Goal: Task Accomplishment & Management: Use online tool/utility

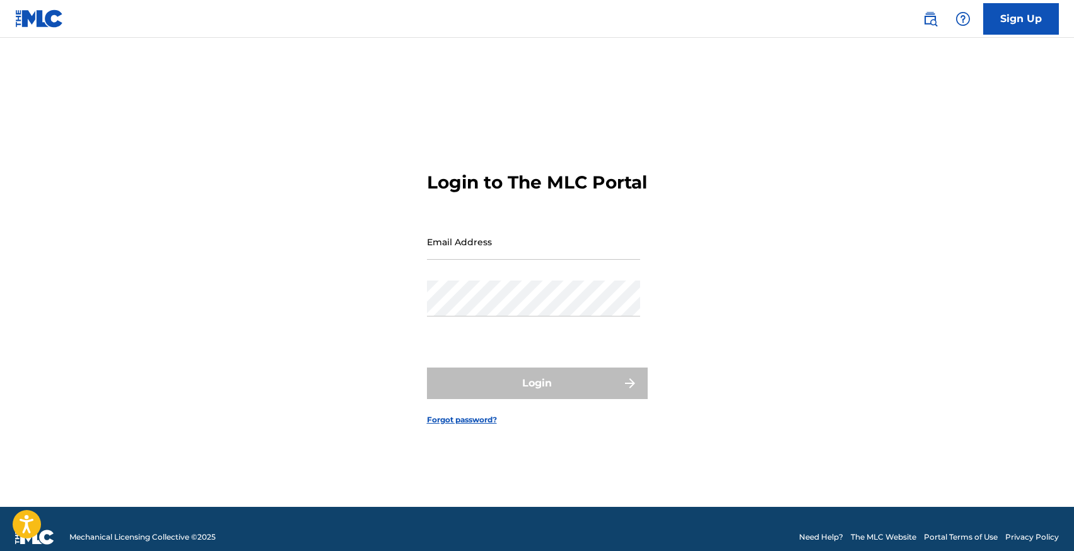
click at [501, 257] on input "Email Address" at bounding box center [533, 242] width 213 height 36
type input "info@globosmanagement.com"
click at [486, 260] on input "info@globosmanagement.com" at bounding box center [533, 242] width 213 height 36
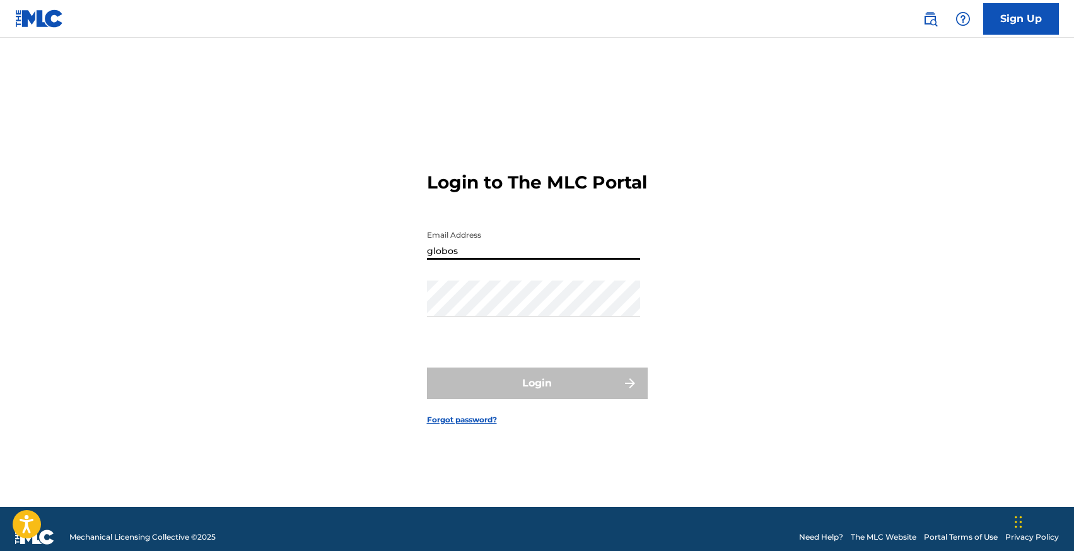
type input "globosmanagement@gmail.com"
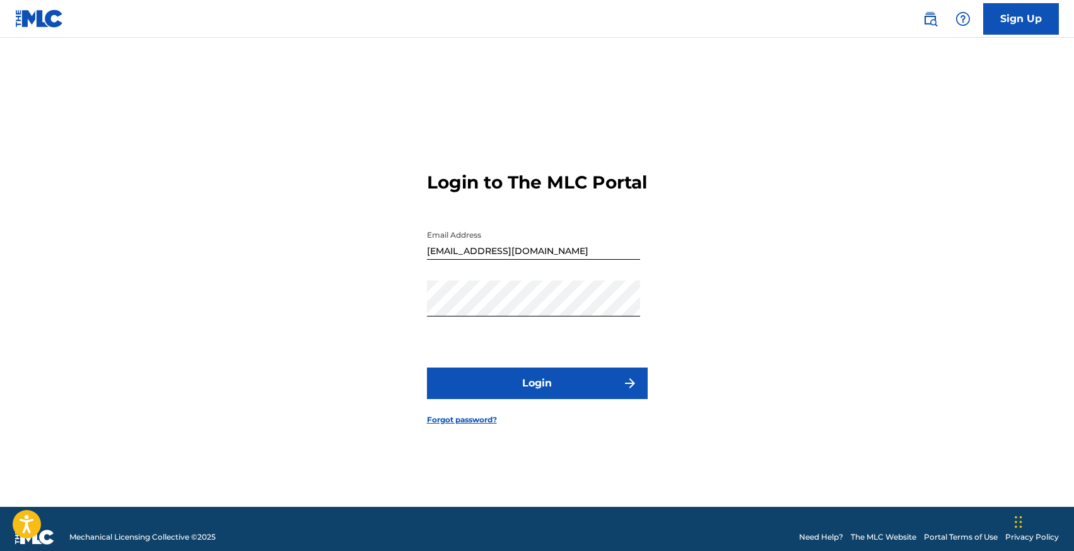
click at [548, 394] on button "Login" at bounding box center [537, 384] width 221 height 32
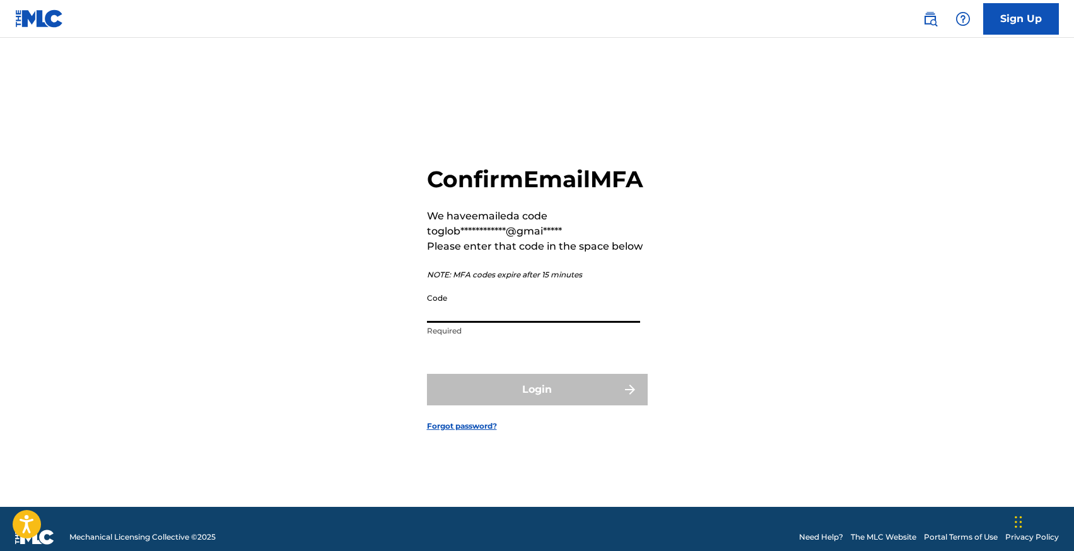
click at [493, 322] on input "Code" at bounding box center [533, 305] width 213 height 36
type input "587816"
click at [427, 374] on button "Login" at bounding box center [537, 390] width 221 height 32
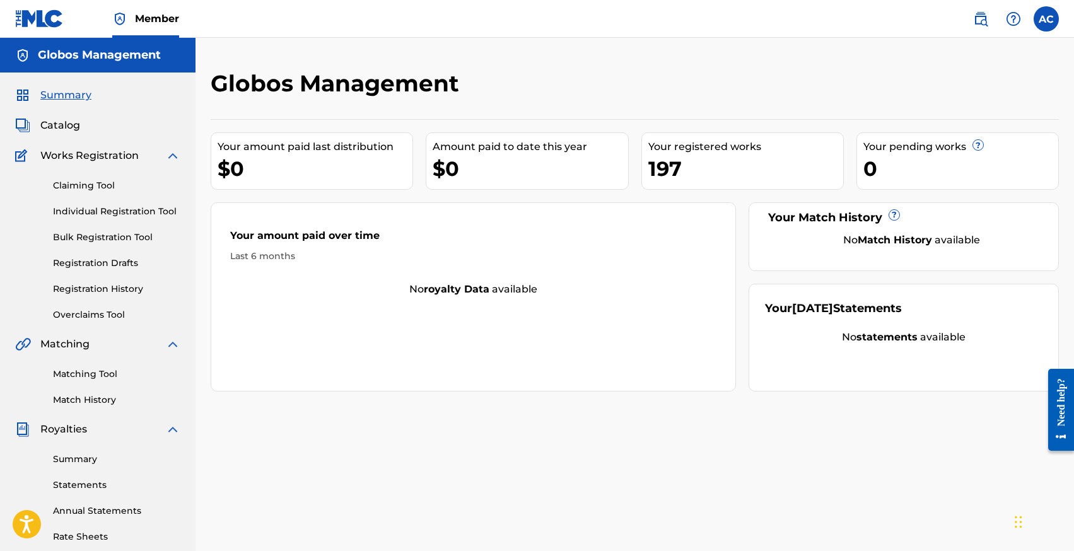
click at [223, 159] on div "$0" at bounding box center [315, 169] width 195 height 28
click at [339, 73] on h2 "Globos Management" at bounding box center [338, 83] width 255 height 28
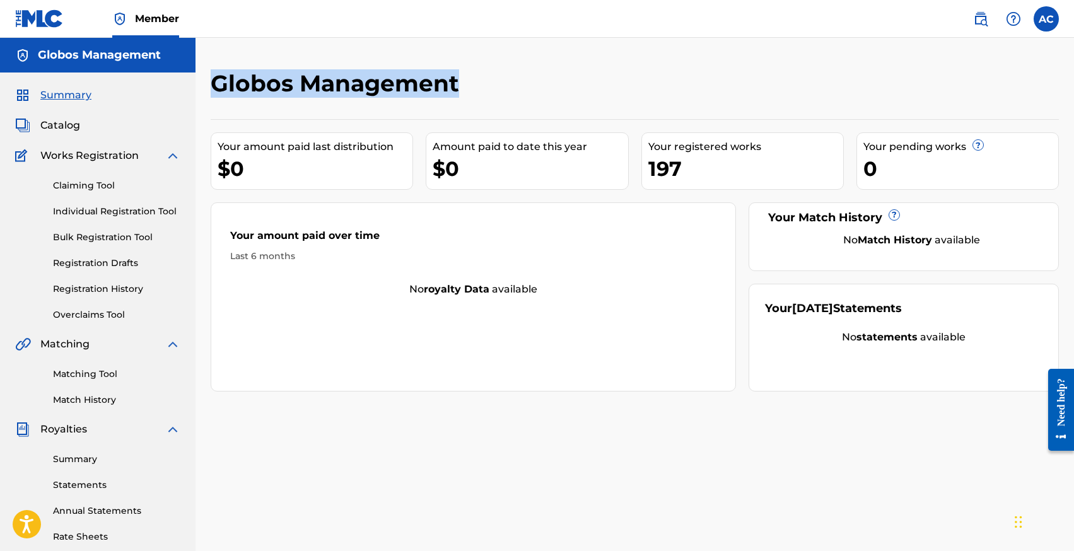
click at [339, 73] on h2 "Globos Management" at bounding box center [338, 83] width 255 height 28
click at [489, 61] on div "Globos Management Your amount paid last distribution $0 Amount paid to date thi…" at bounding box center [635, 380] width 879 height 684
click at [662, 165] on div "197" at bounding box center [746, 169] width 195 height 28
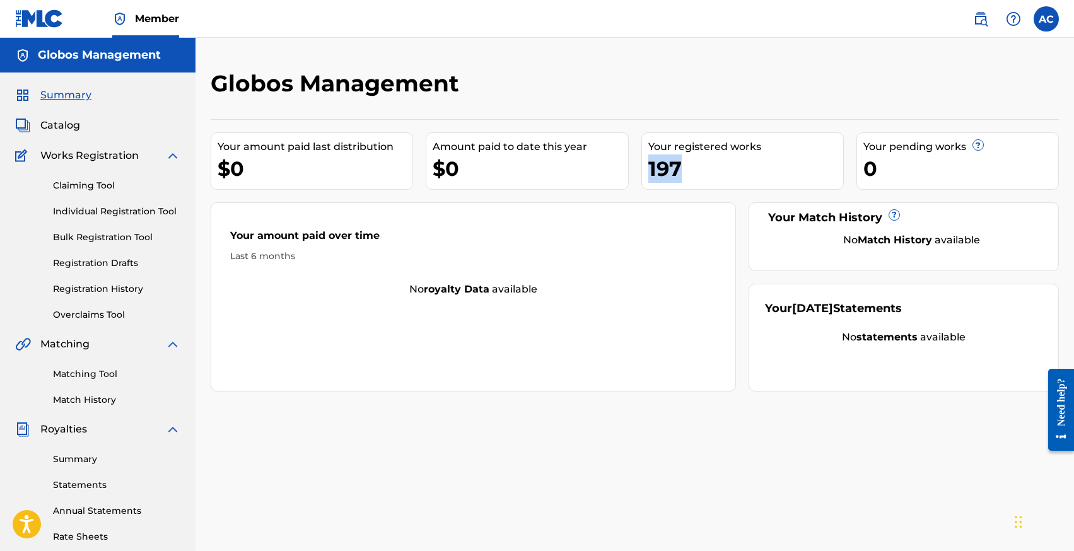
click at [662, 165] on div "197" at bounding box center [746, 169] width 195 height 28
click at [669, 147] on div "Your registered works" at bounding box center [746, 146] width 195 height 15
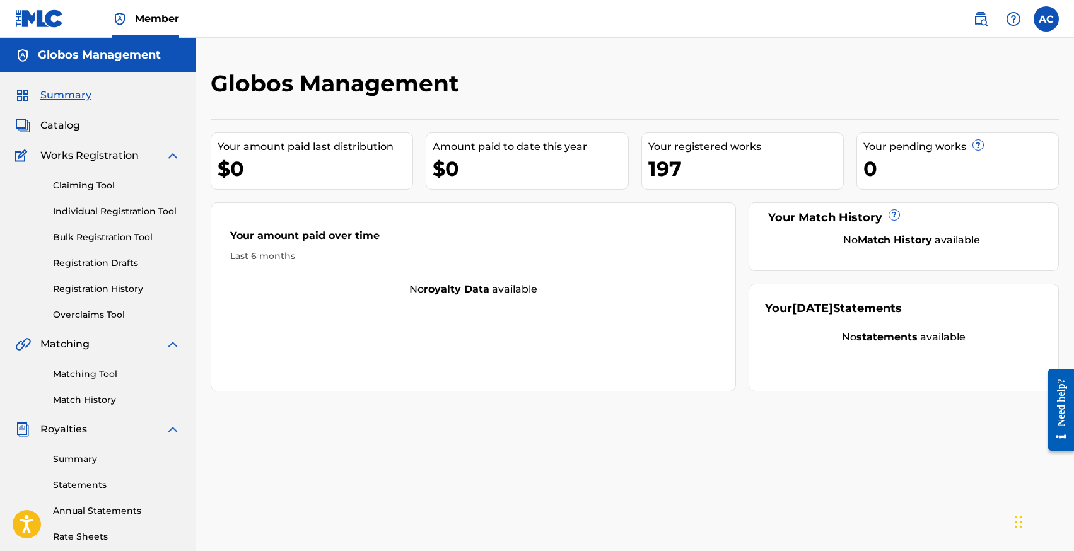
click at [606, 107] on div "Globos Management Your amount paid last distribution $0 Amount paid to date thi…" at bounding box center [635, 230] width 849 height 322
click at [65, 206] on link "Individual Registration Tool" at bounding box center [116, 211] width 127 height 13
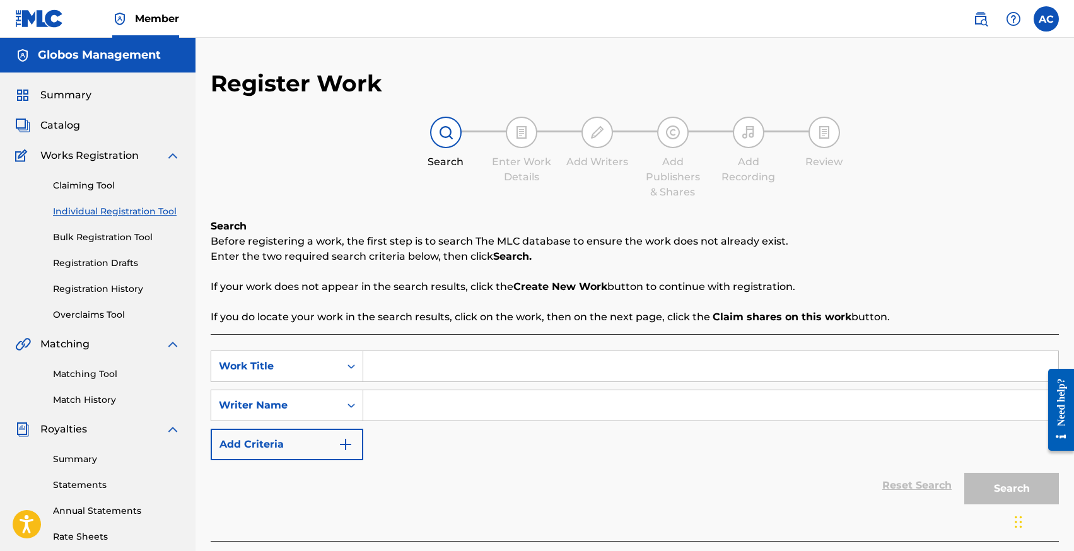
click at [399, 366] on input "Search Form" at bounding box center [710, 366] width 695 height 30
click at [450, 360] on input "Search Form" at bounding box center [710, 366] width 695 height 30
click at [384, 362] on input "Search Form" at bounding box center [710, 366] width 695 height 30
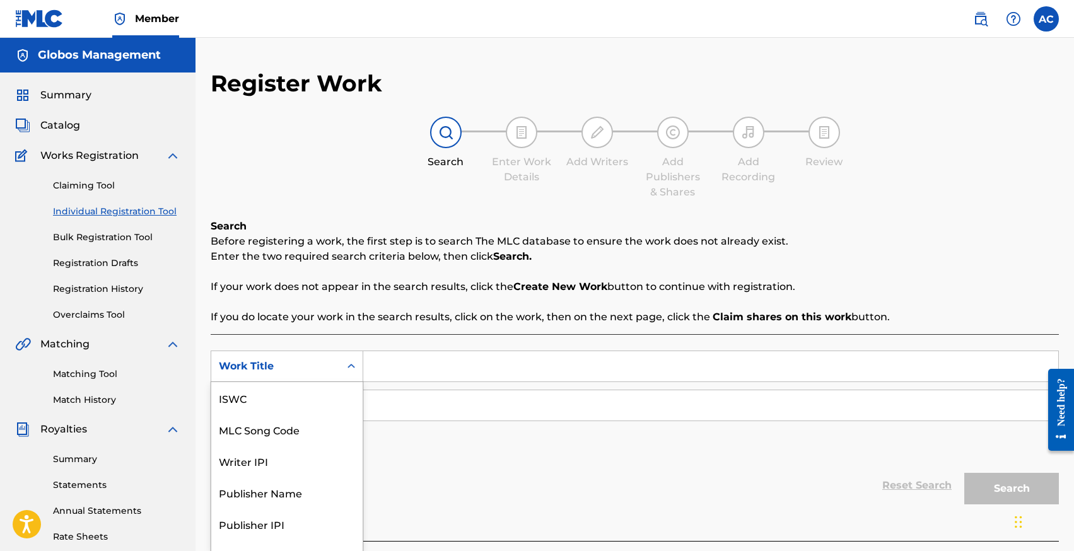
scroll to position [18, 0]
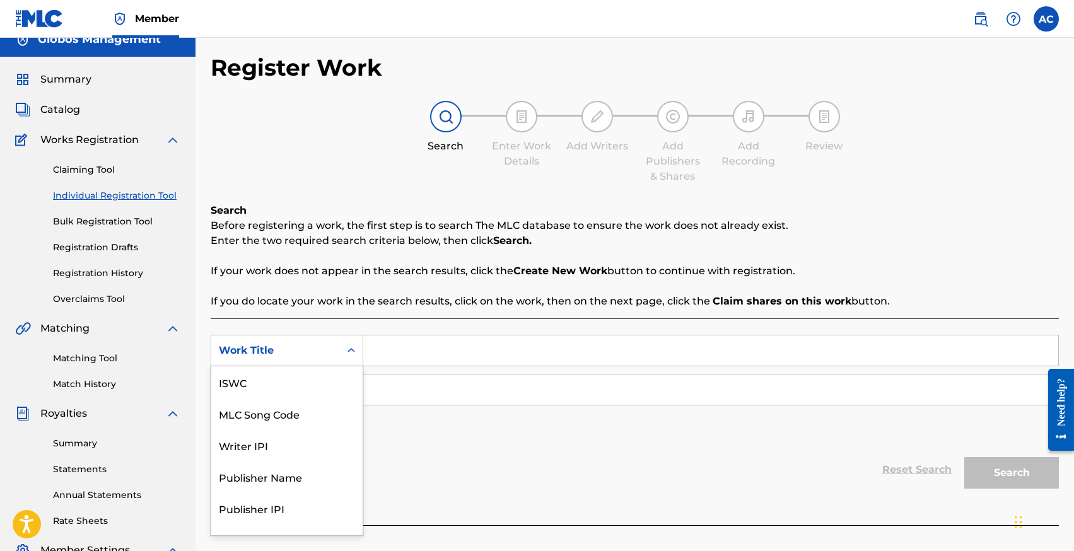
click at [334, 361] on div "Work Title" at bounding box center [275, 351] width 129 height 24
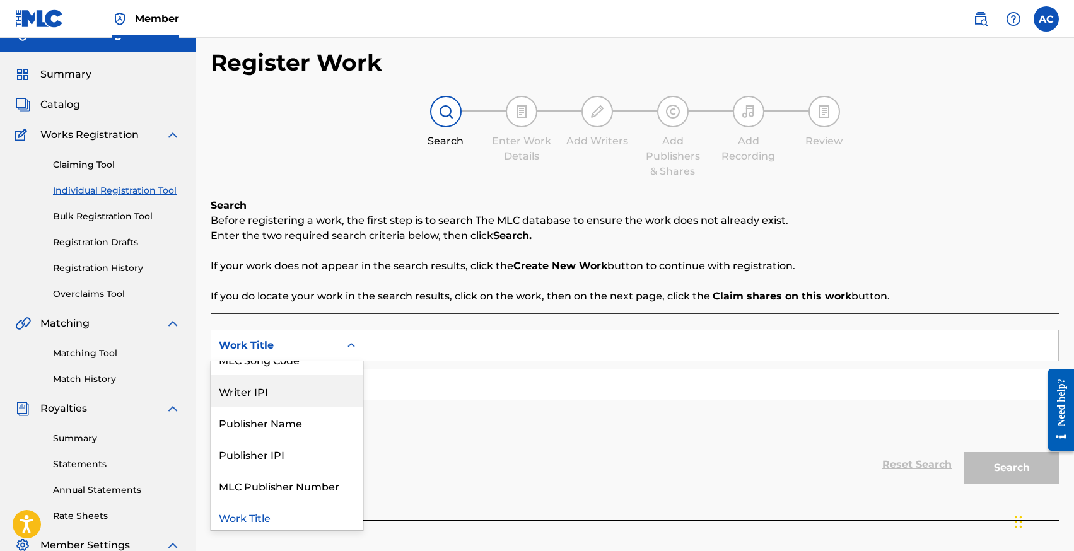
scroll to position [52, 0]
click at [392, 343] on input "Search Form" at bounding box center [710, 346] width 695 height 30
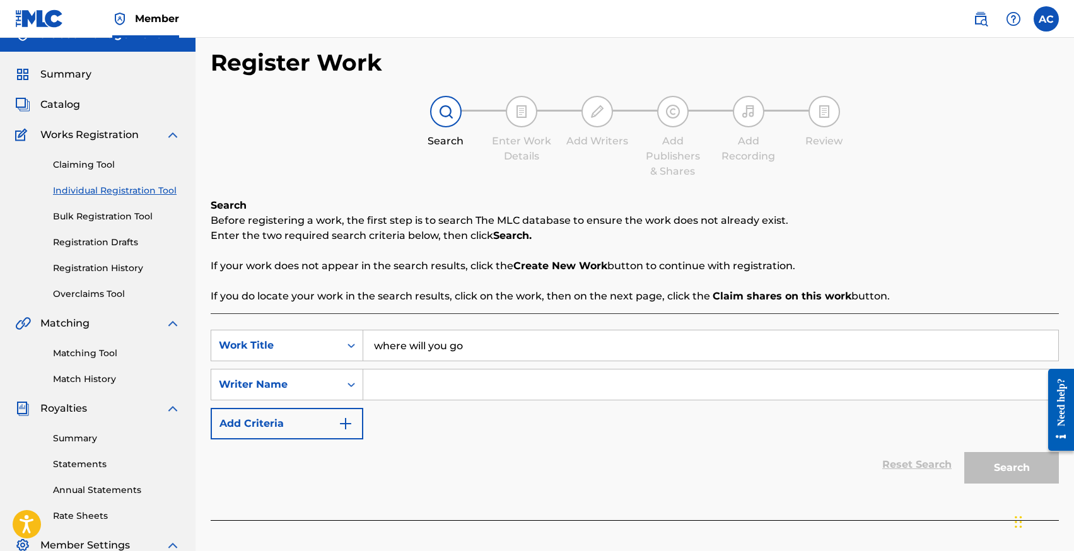
type input "where will you go"
drag, startPoint x: 412, startPoint y: 378, endPoint x: 404, endPoint y: 376, distance: 7.8
click at [413, 378] on input "Search Form" at bounding box center [710, 385] width 695 height 30
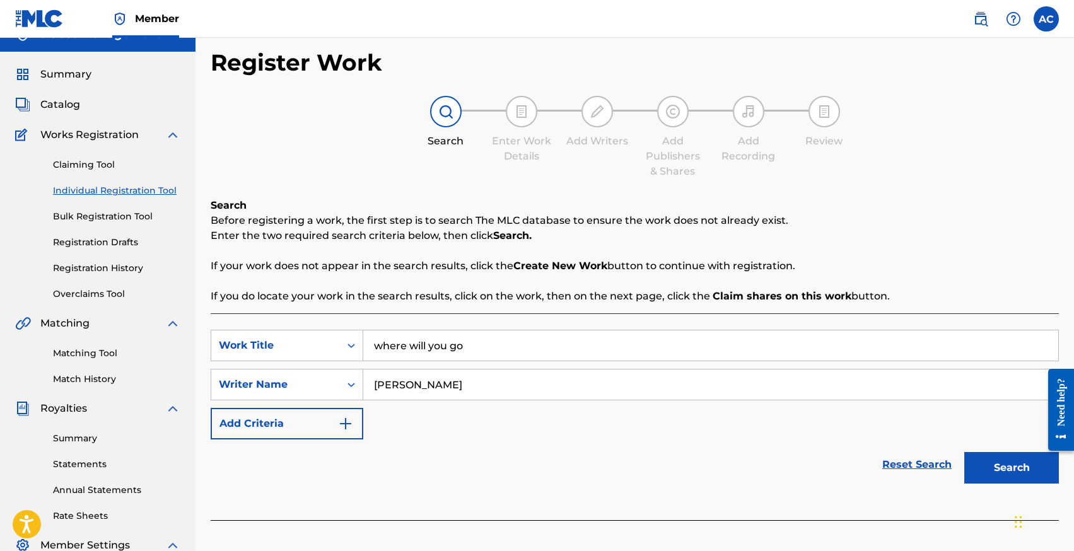
type input "alberto ciccarini"
click at [965, 452] on button "Search" at bounding box center [1012, 468] width 95 height 32
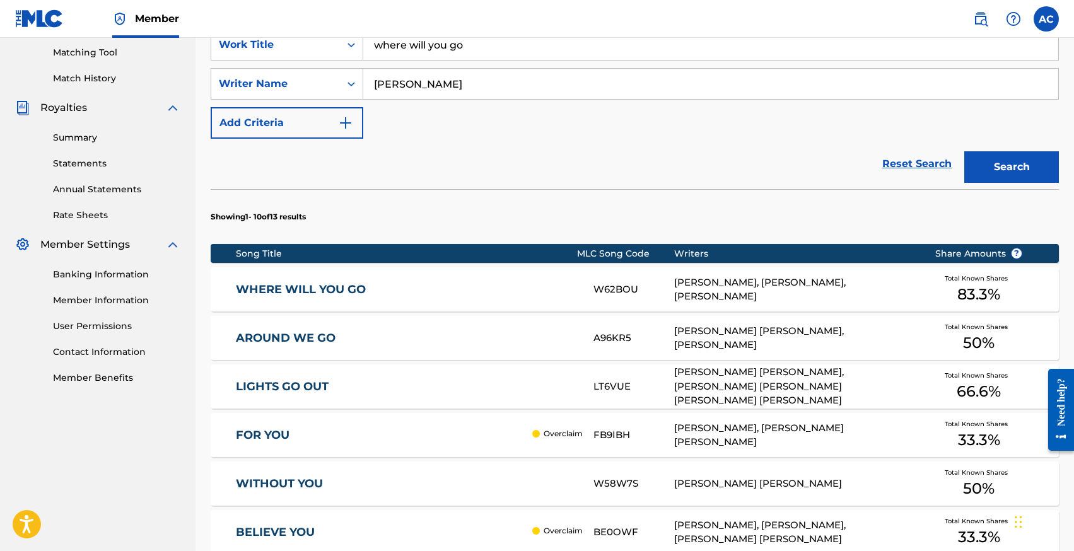
scroll to position [319, 0]
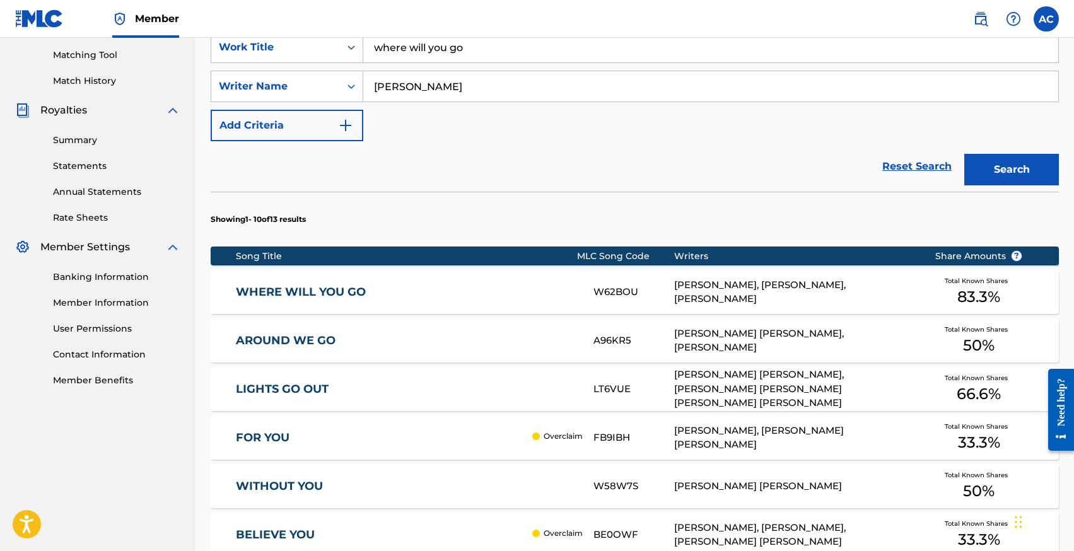
click at [303, 299] on div "WHERE WILL YOU GO W62BOU ALBERTO CICCARINI, EDWARD FASONE, PAOLO PAONE Total Kn…" at bounding box center [635, 292] width 849 height 44
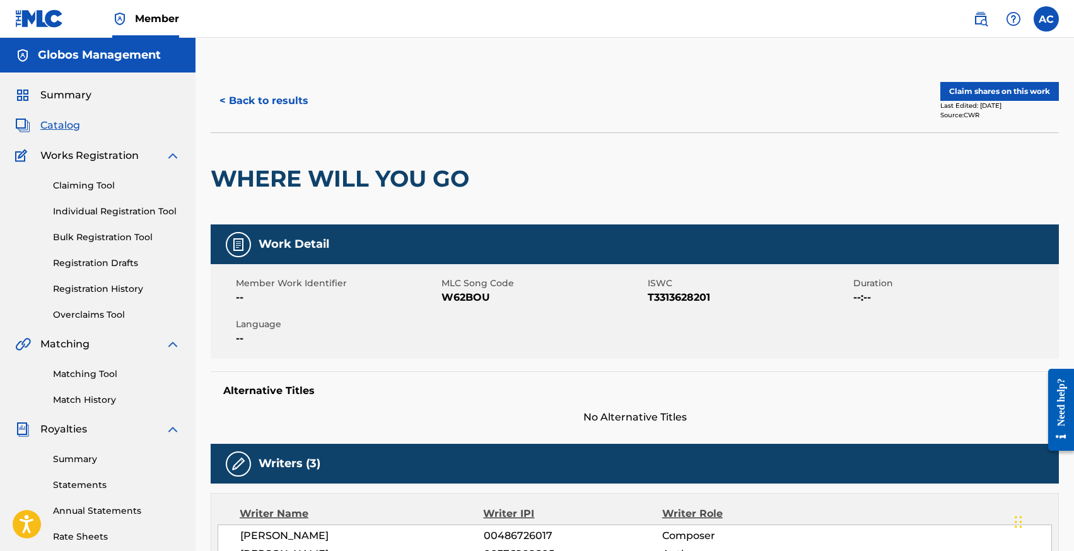
click at [286, 100] on button "< Back to results" at bounding box center [264, 101] width 107 height 32
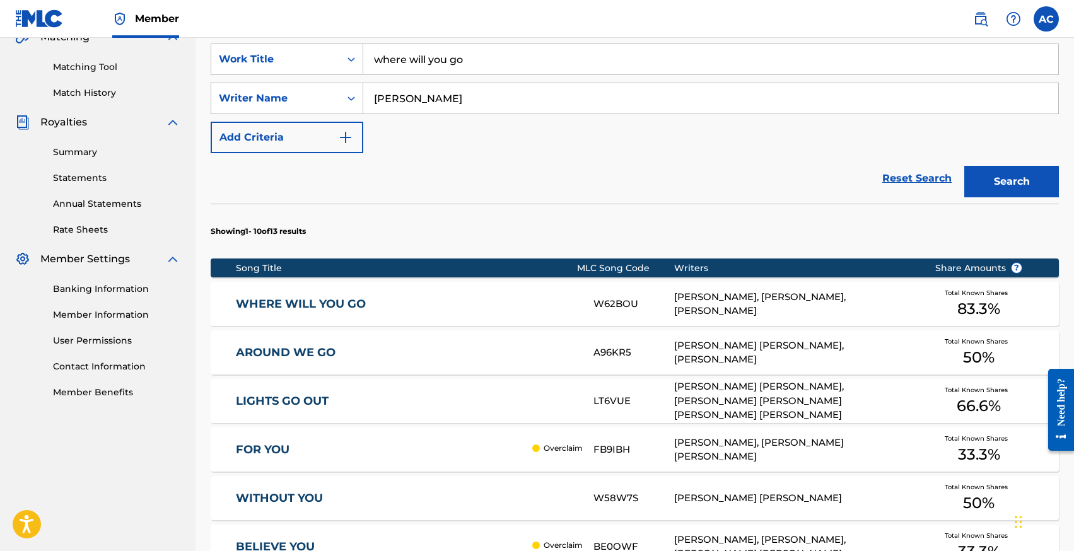
scroll to position [310, 0]
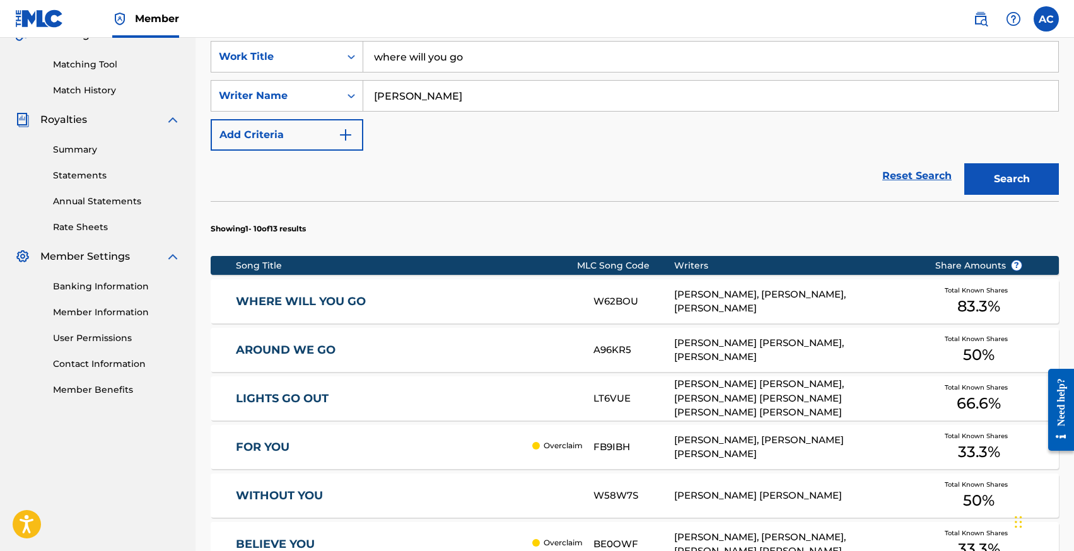
click at [317, 349] on link "AROUND WE GO" at bounding box center [406, 350] width 341 height 15
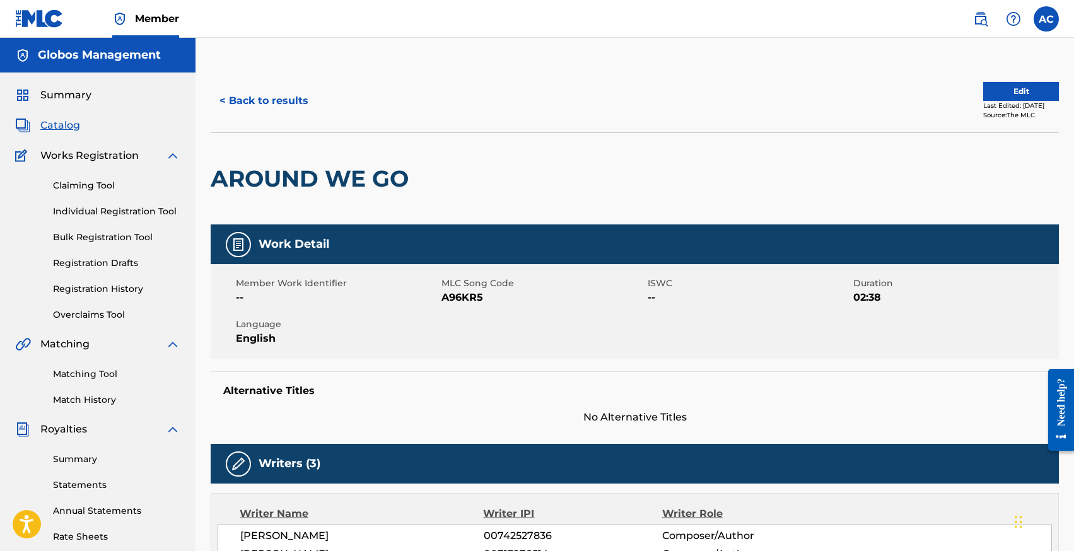
click at [257, 93] on button "< Back to results" at bounding box center [264, 101] width 107 height 32
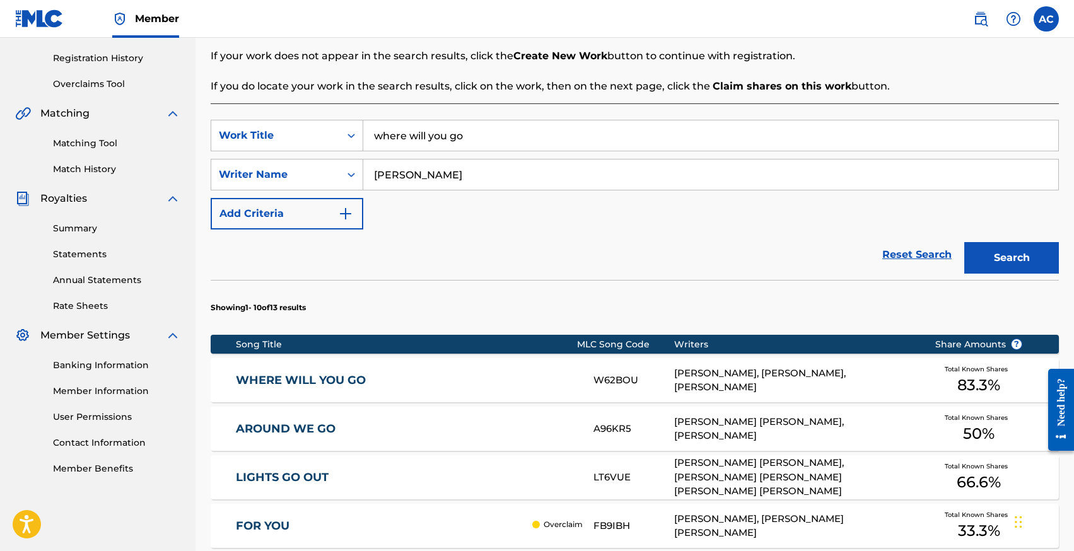
click at [423, 136] on input "where will you go" at bounding box center [710, 135] width 695 height 30
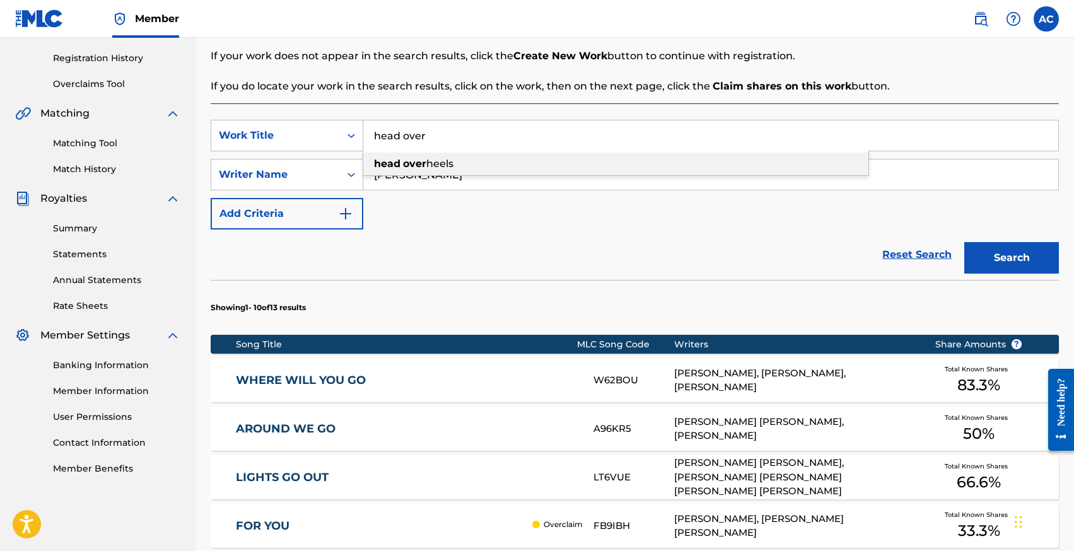
click at [454, 168] on span "heels" at bounding box center [439, 164] width 27 height 12
type input "head over heels"
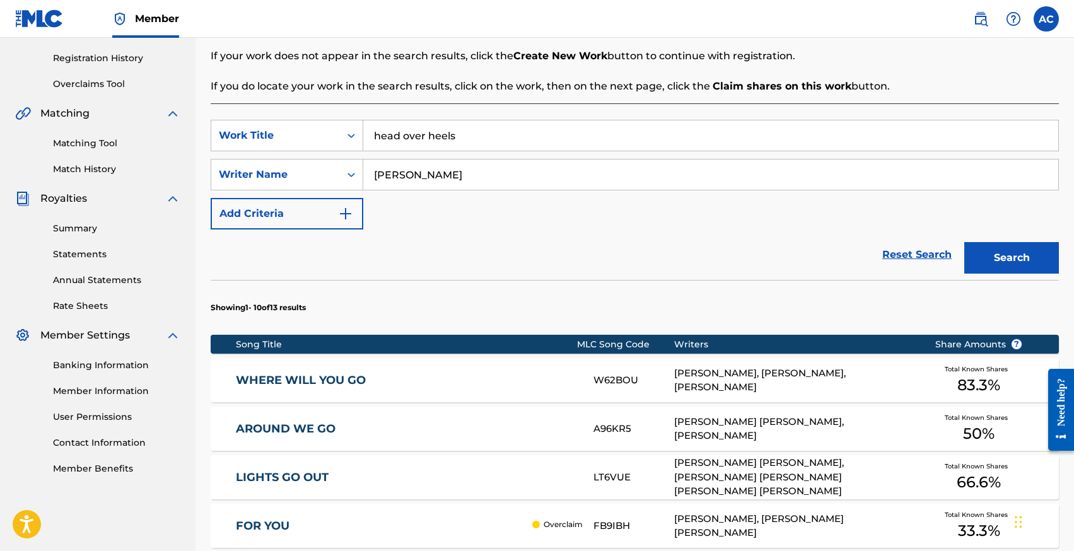
click at [965, 242] on button "Search" at bounding box center [1012, 258] width 95 height 32
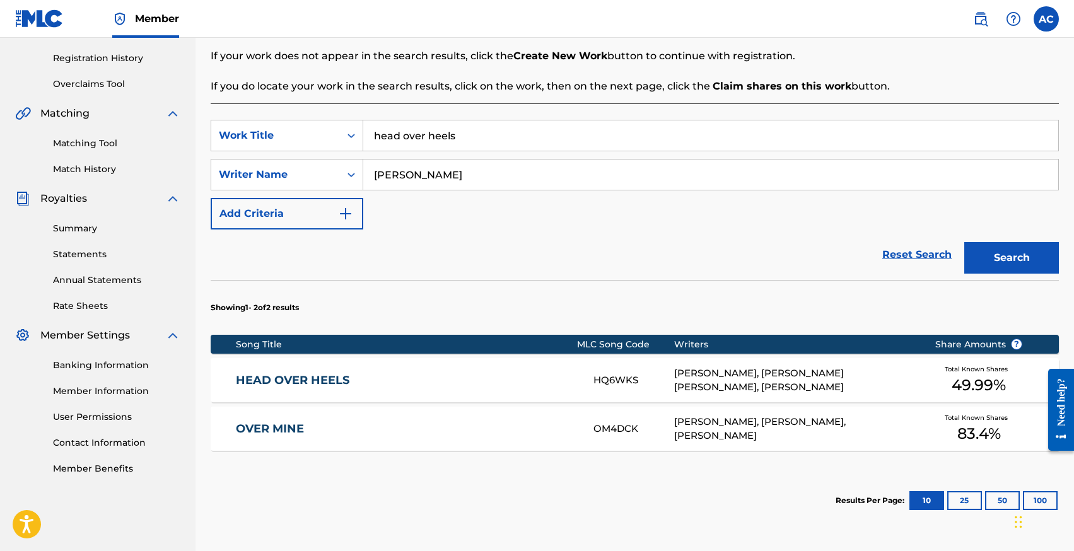
click at [318, 373] on link "HEAD OVER HEELS" at bounding box center [406, 380] width 341 height 15
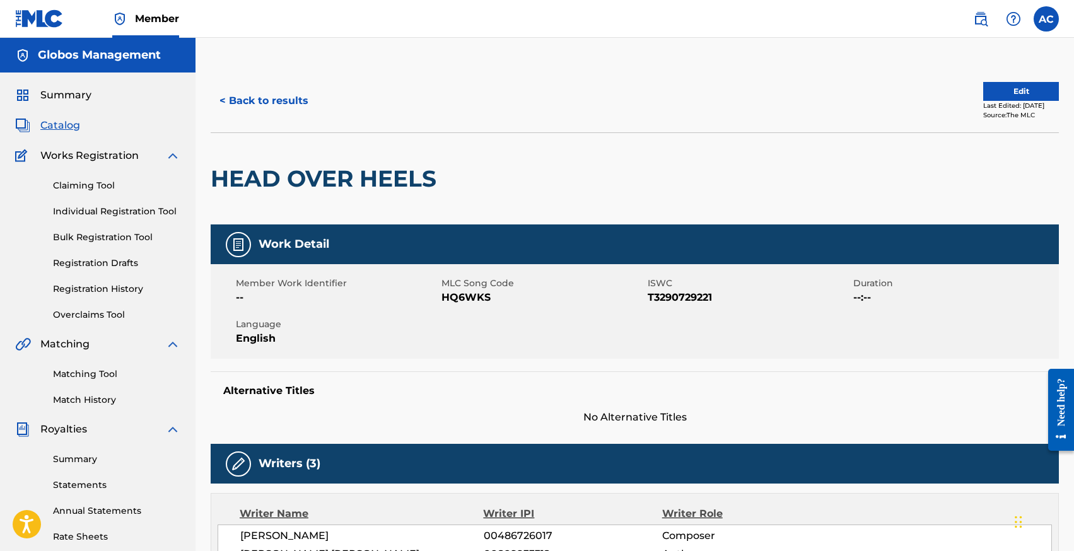
click at [237, 98] on button "< Back to results" at bounding box center [264, 101] width 107 height 32
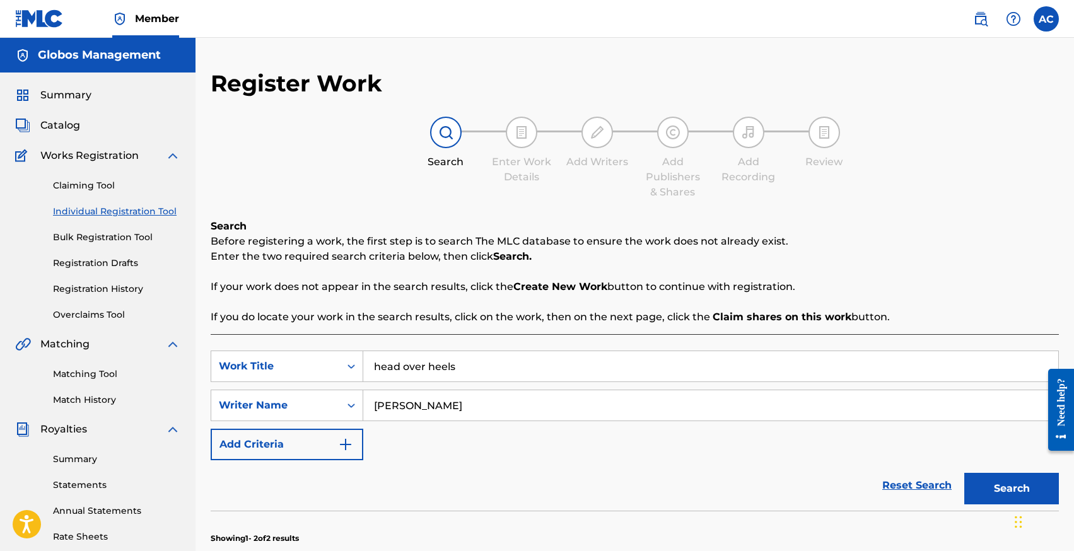
scroll to position [231, 0]
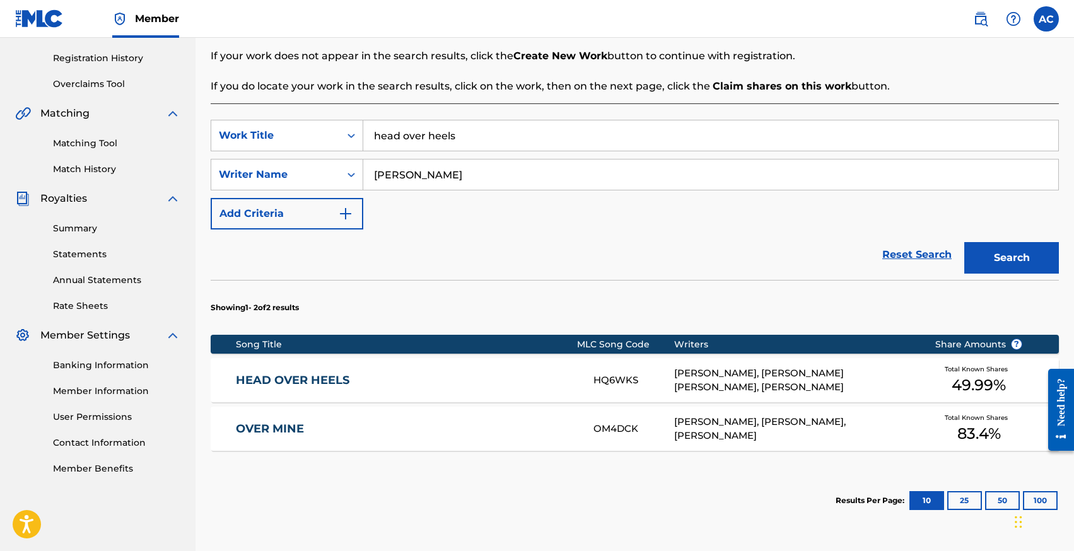
click at [423, 139] on input "head over heels" at bounding box center [710, 135] width 695 height 30
type input "perfect avenue"
click at [965, 242] on button "Search" at bounding box center [1012, 258] width 95 height 32
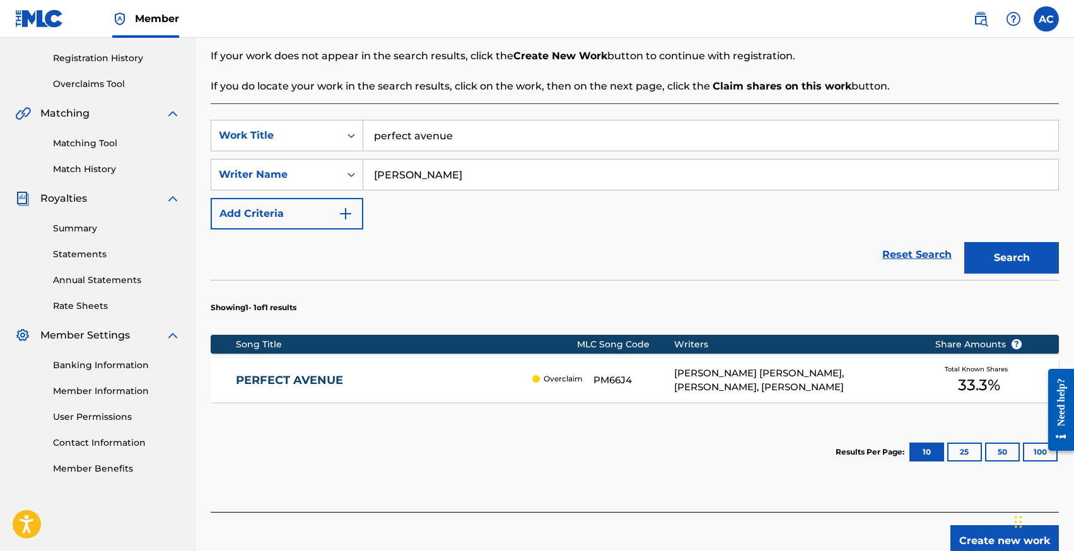
click at [479, 383] on link "PERFECT AVENUE" at bounding box center [381, 380] width 290 height 15
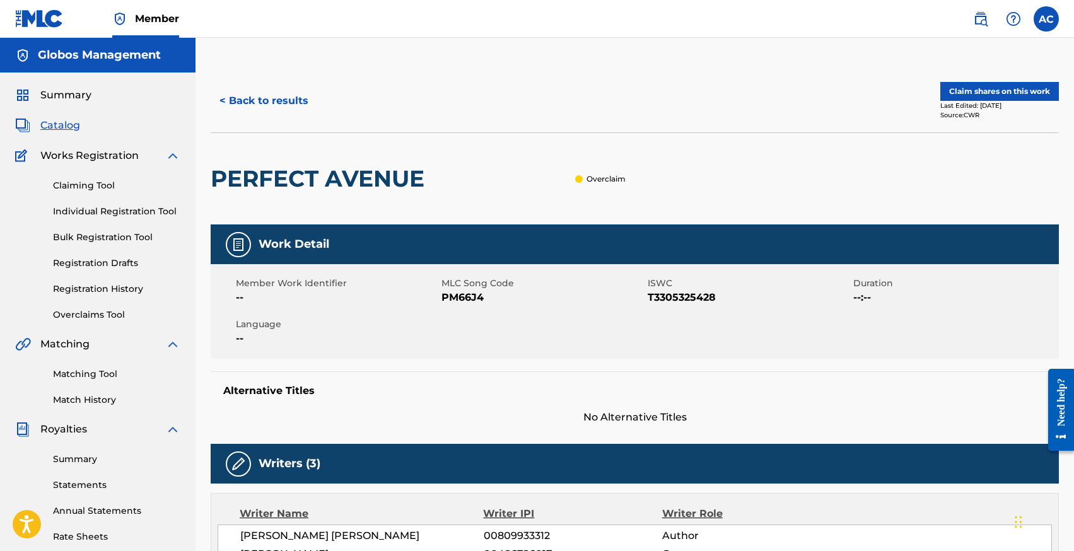
click at [259, 102] on button "< Back to results" at bounding box center [264, 101] width 107 height 32
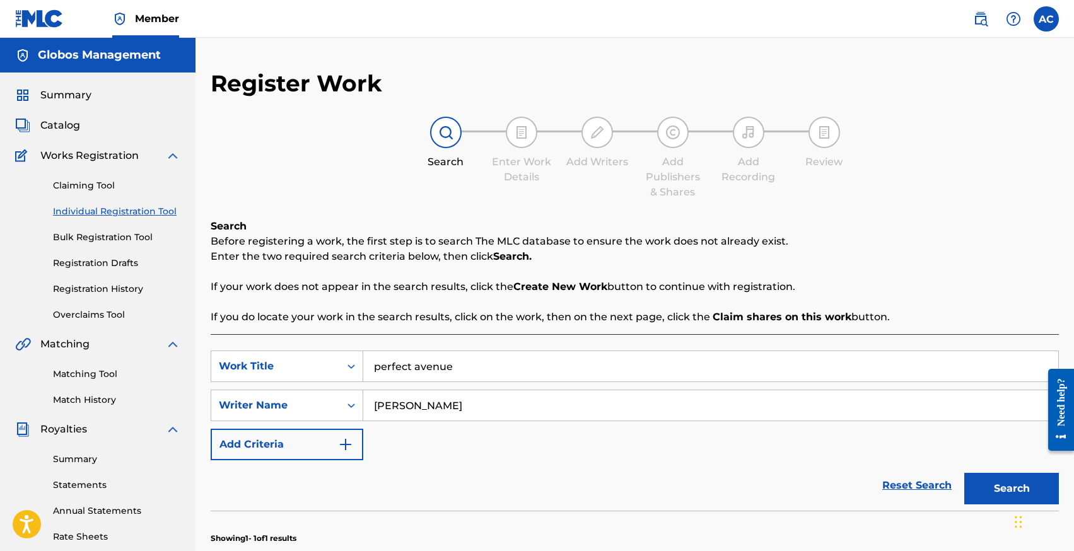
scroll to position [231, 0]
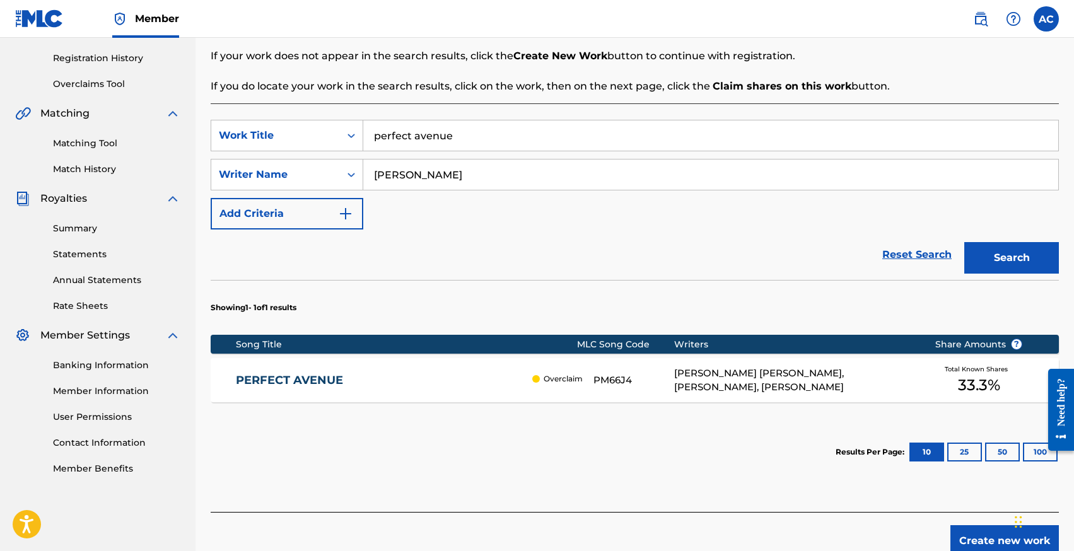
click at [443, 143] on input "perfect avenue" at bounding box center [710, 135] width 695 height 30
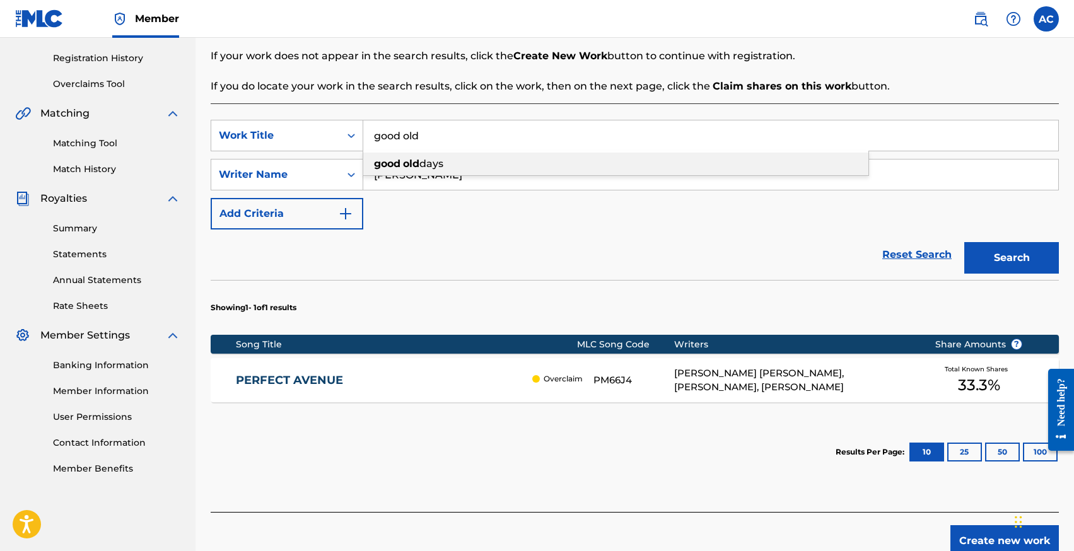
click at [473, 158] on div "good old days" at bounding box center [615, 164] width 505 height 23
type input "good old days"
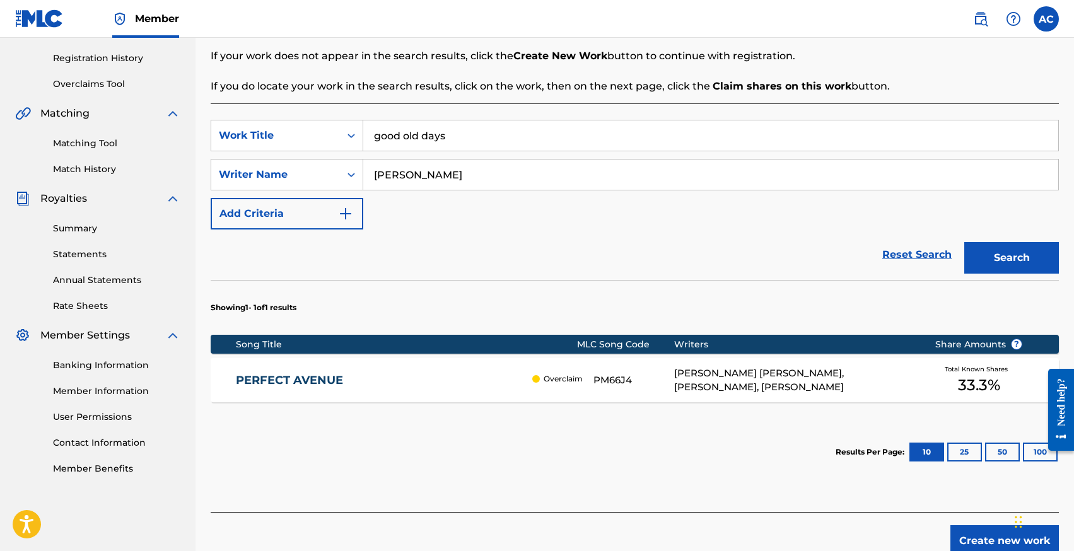
click at [965, 242] on button "Search" at bounding box center [1012, 258] width 95 height 32
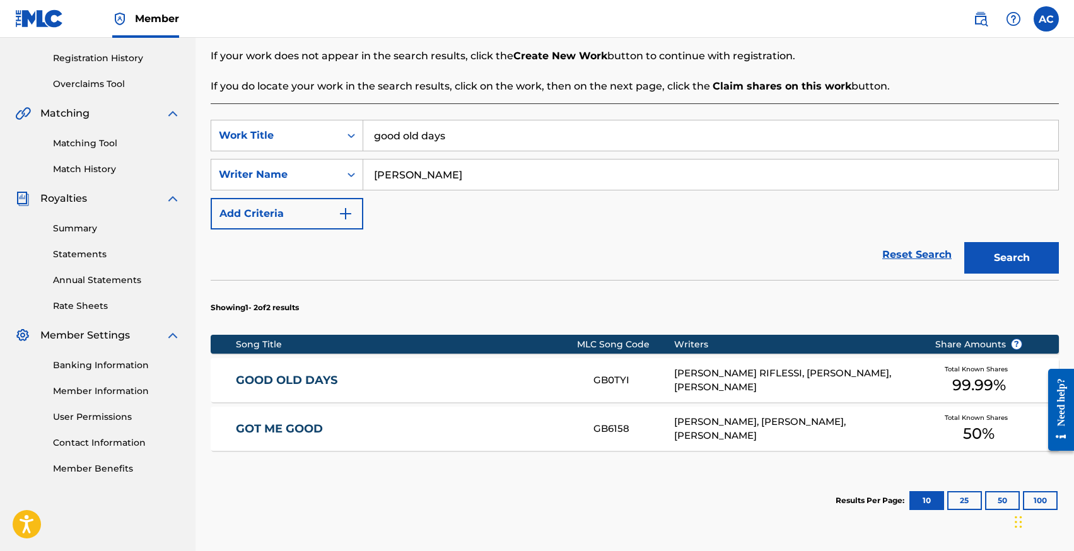
click at [294, 383] on link "GOOD OLD DAYS" at bounding box center [406, 380] width 341 height 15
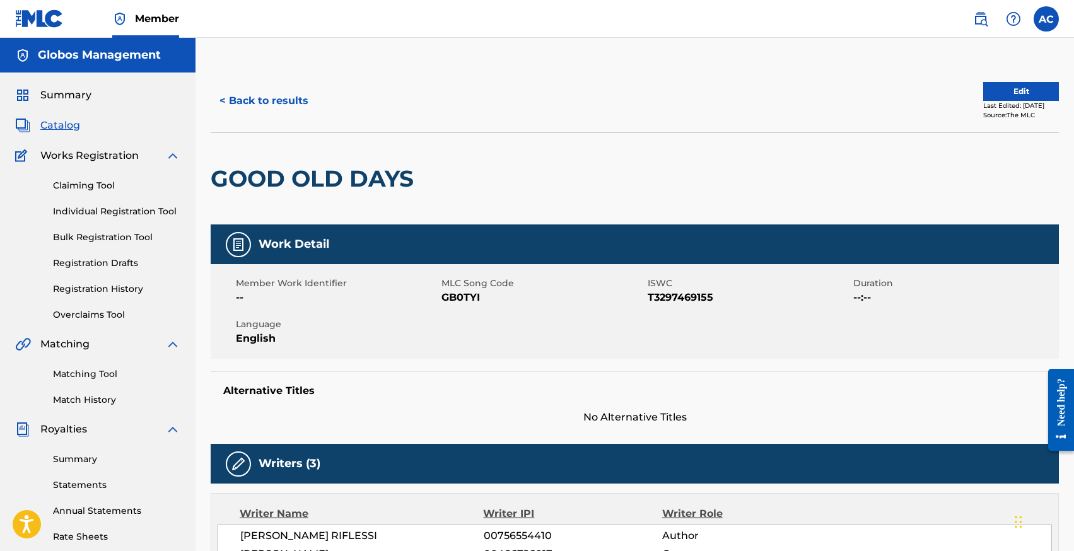
click at [242, 110] on button "< Back to results" at bounding box center [264, 101] width 107 height 32
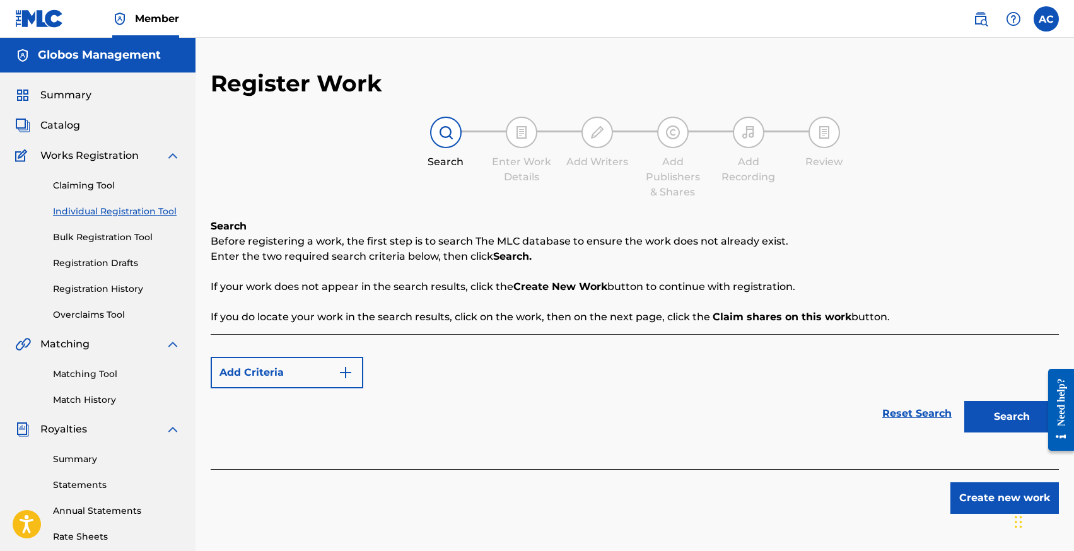
scroll to position [231, 0]
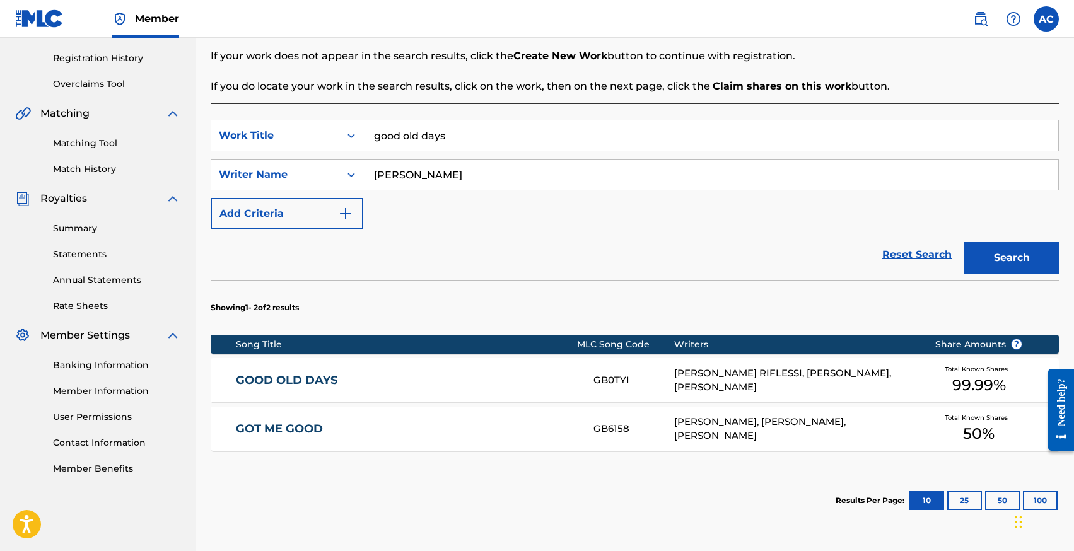
click at [438, 141] on input "good old days" at bounding box center [710, 135] width 695 height 30
type input "for you"
click at [965, 242] on button "Search" at bounding box center [1012, 258] width 95 height 32
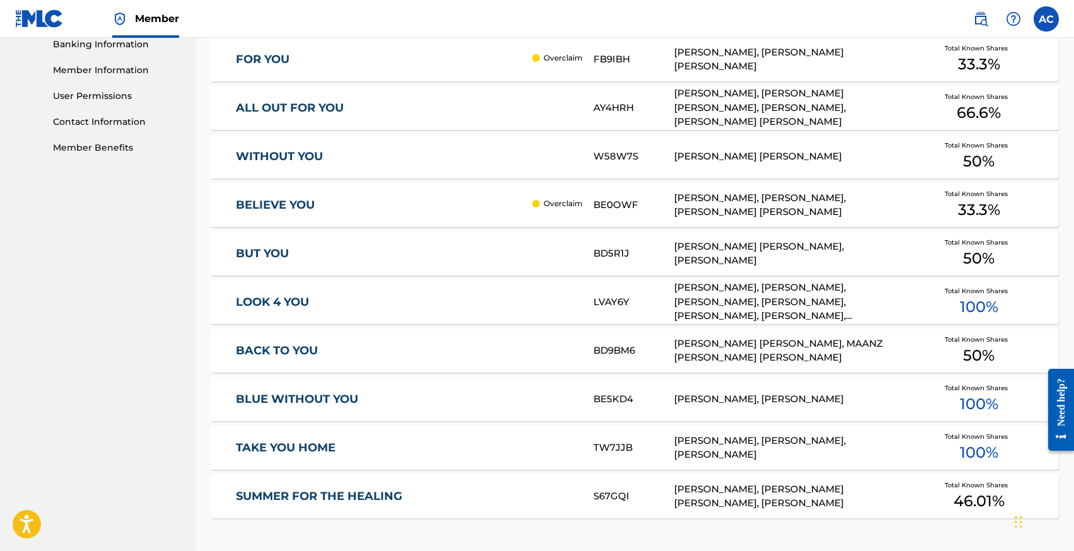
scroll to position [553, 0]
click at [268, 310] on div "LOOK 4 YOU LVAY6Y BEATRICE PUNDZIUTE, ALBERTO CICCARINI, BENAS IVANOVAS, PAOLO …" at bounding box center [635, 301] width 849 height 44
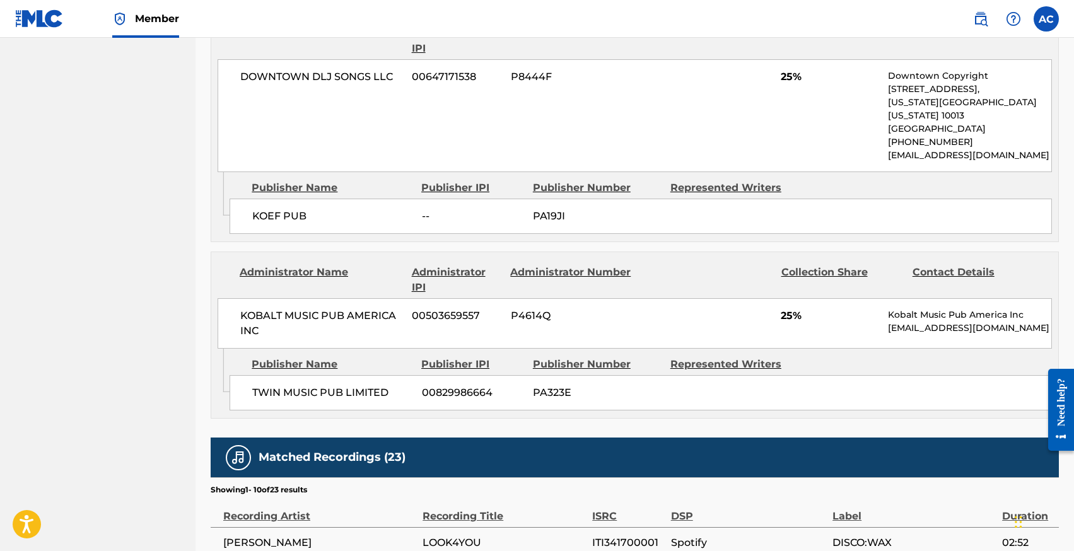
scroll to position [914, 0]
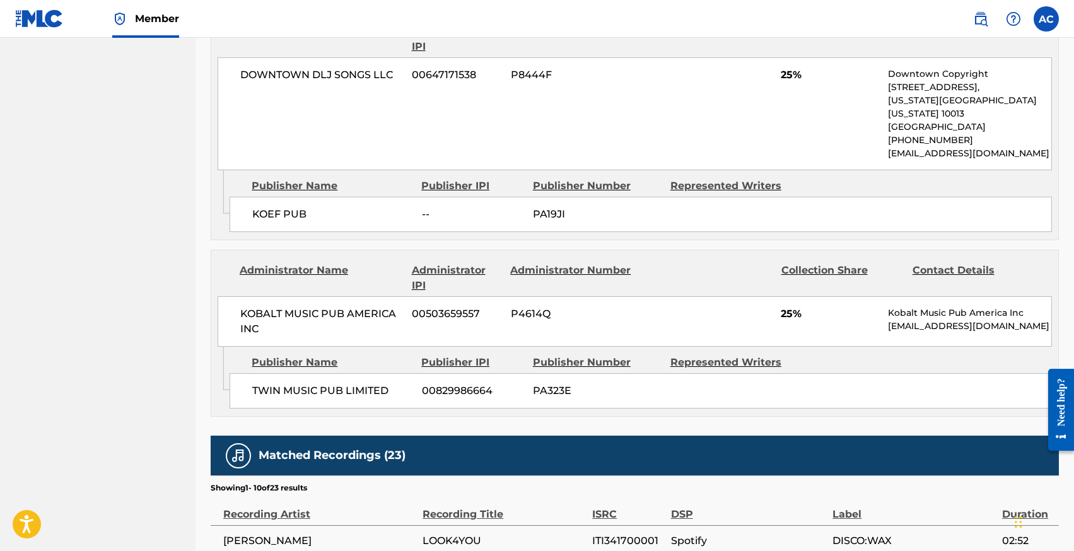
click at [308, 384] on span "TWIN MUSIC PUB LIMITED" at bounding box center [332, 391] width 160 height 15
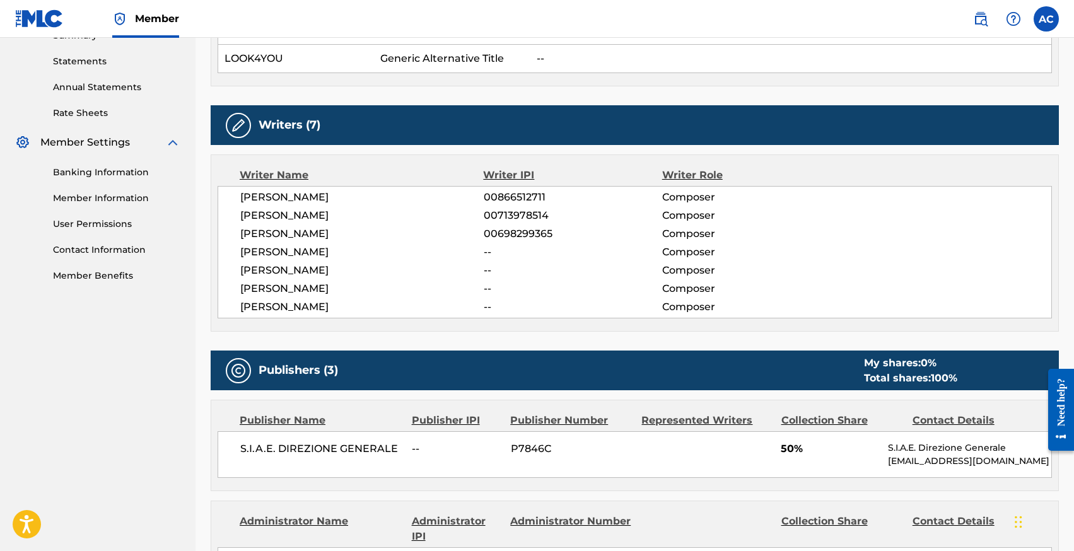
scroll to position [377, 0]
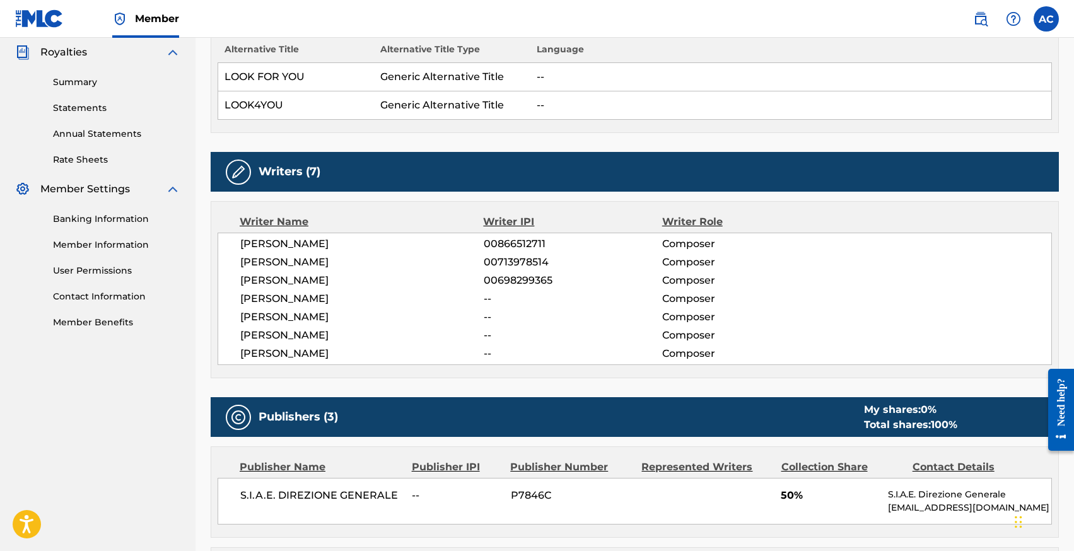
click at [494, 274] on span "00698299365" at bounding box center [573, 280] width 179 height 15
copy span "00698299365"
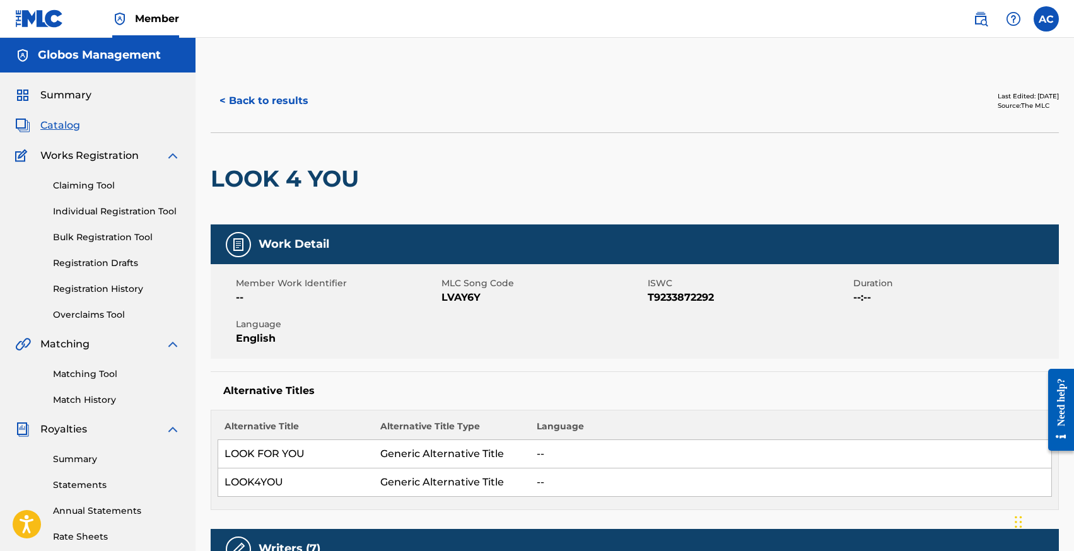
click at [269, 91] on button "< Back to results" at bounding box center [264, 101] width 107 height 32
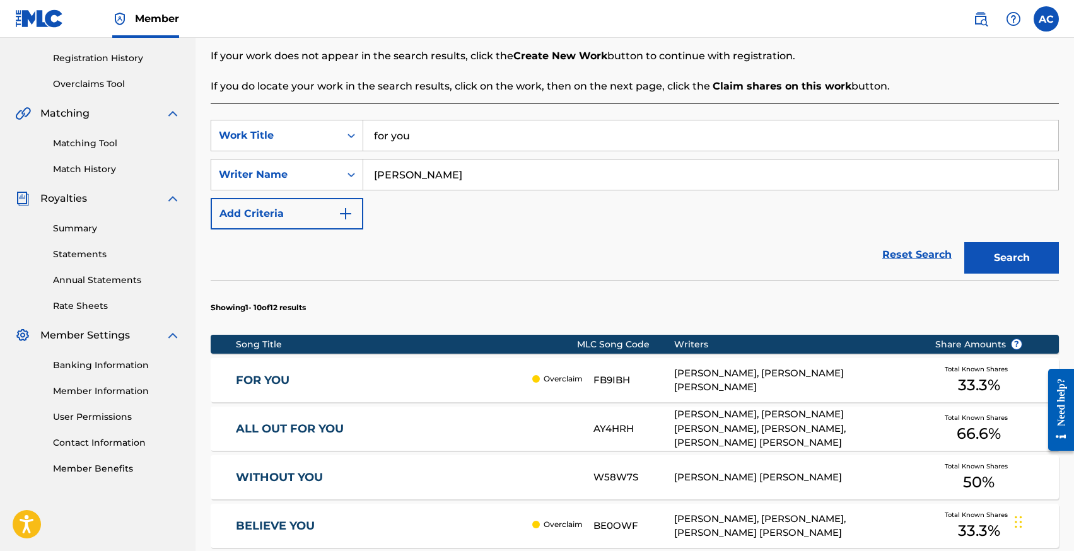
click at [416, 172] on input "alberto ciccarini" at bounding box center [710, 175] width 695 height 30
click at [415, 142] on input "for you" at bounding box center [710, 135] width 695 height 30
type input "champion"
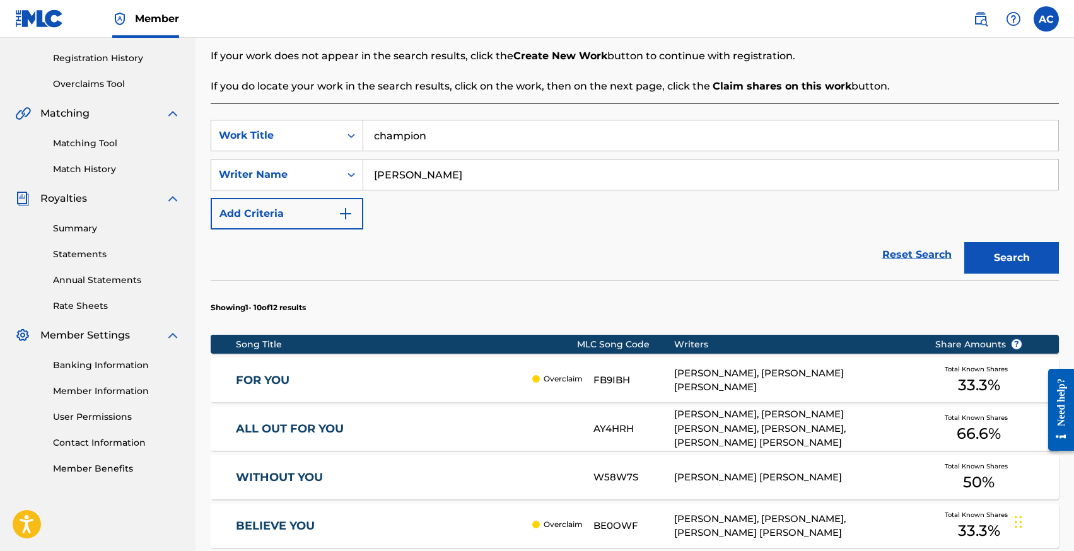
click at [965, 242] on button "Search" at bounding box center [1012, 258] width 95 height 32
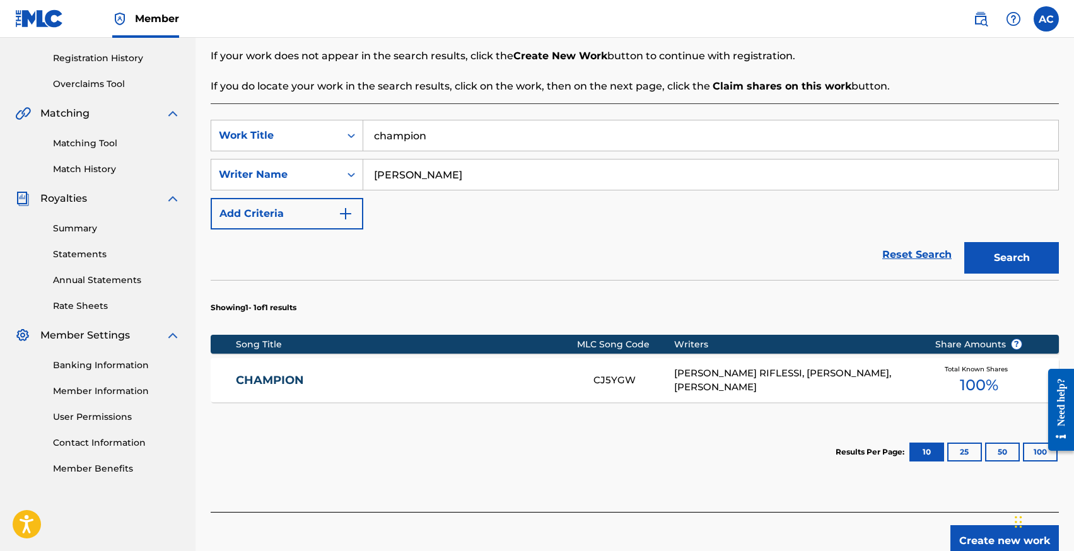
click at [281, 384] on link "CHAMPION" at bounding box center [406, 380] width 341 height 15
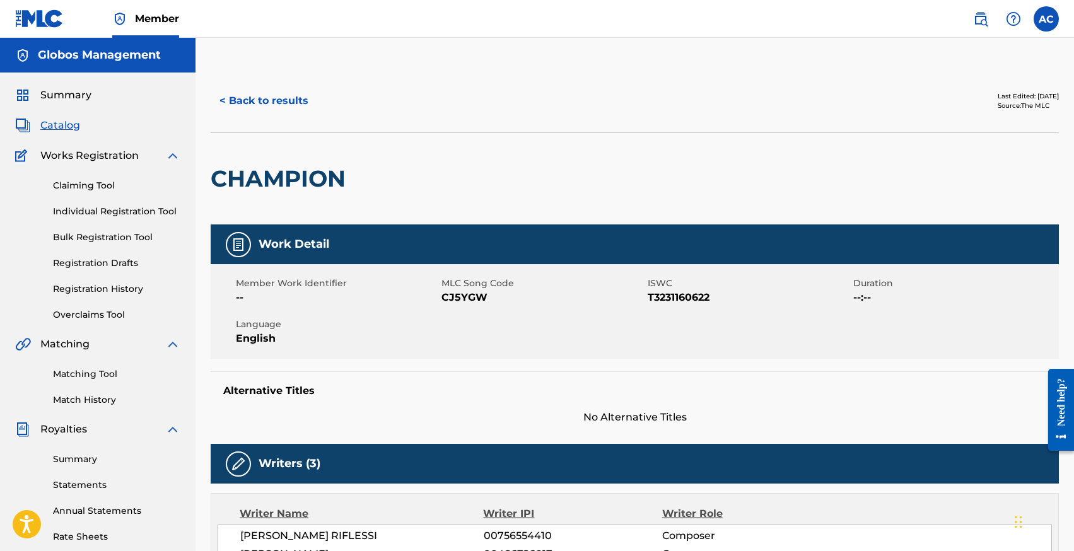
click at [237, 100] on button "< Back to results" at bounding box center [264, 101] width 107 height 32
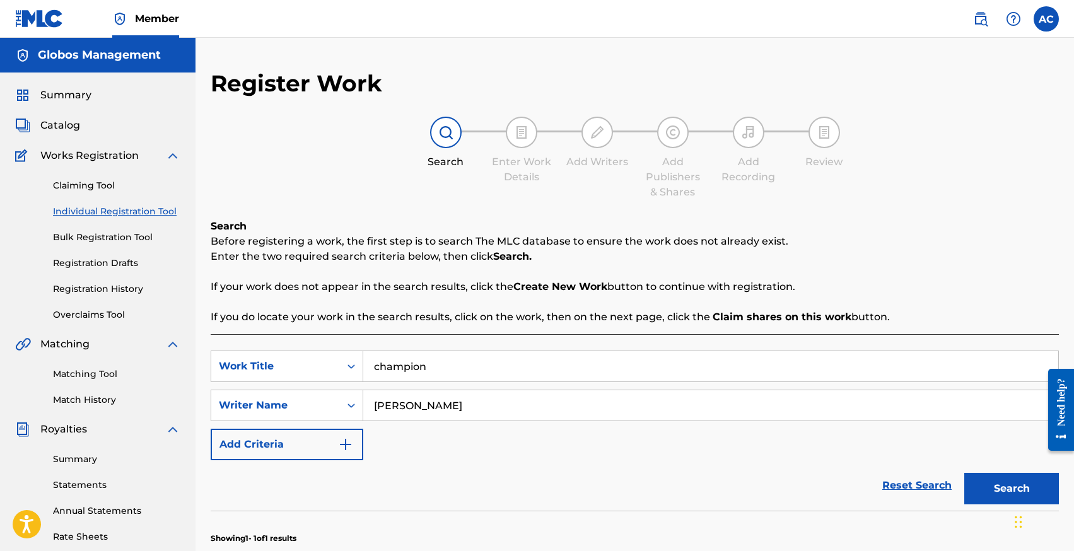
scroll to position [231, 0]
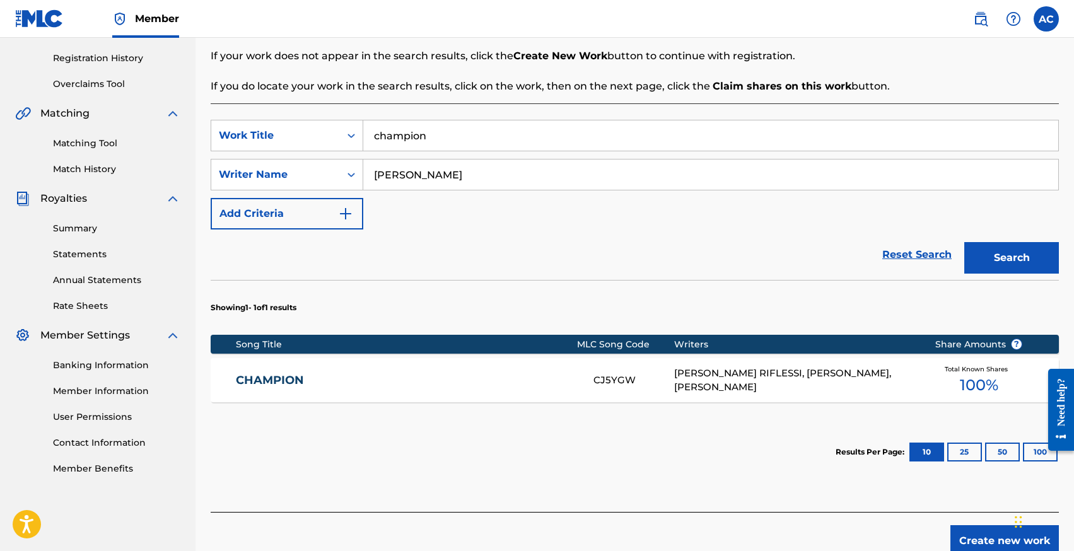
click at [389, 127] on input "champion" at bounding box center [710, 135] width 695 height 30
type input "yuuu"
click at [965, 242] on button "Search" at bounding box center [1012, 258] width 95 height 32
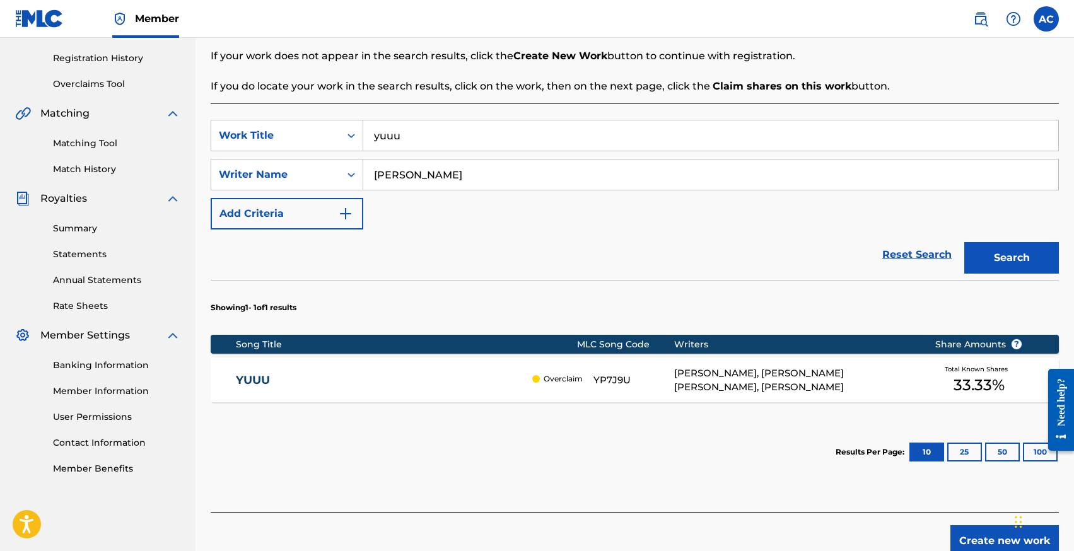
click at [414, 146] on input "yuuu" at bounding box center [710, 135] width 695 height 30
type input "iloko"
click at [965, 242] on button "Search" at bounding box center [1012, 258] width 95 height 32
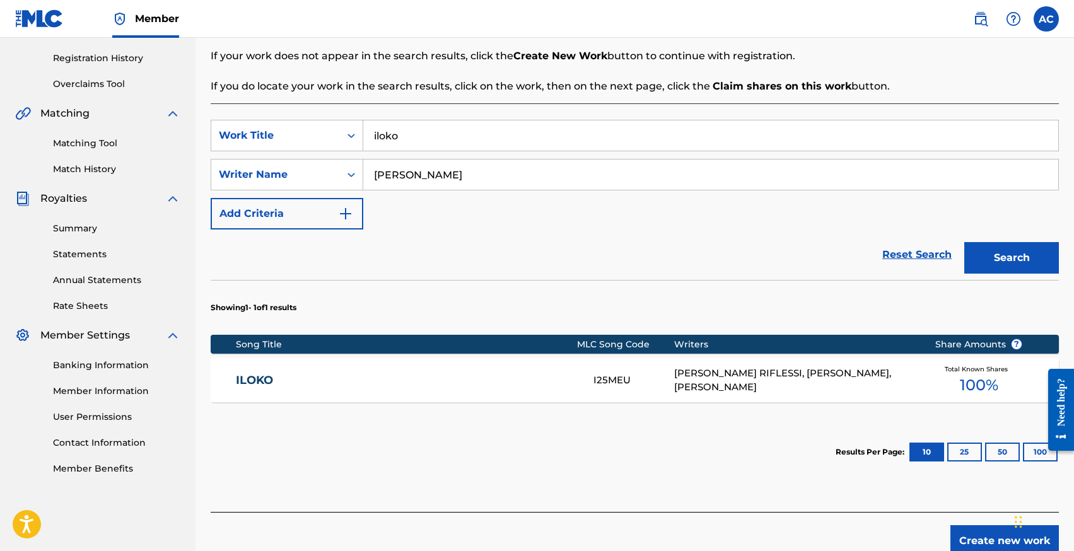
click at [574, 382] on link "ILOKO" at bounding box center [406, 380] width 341 height 15
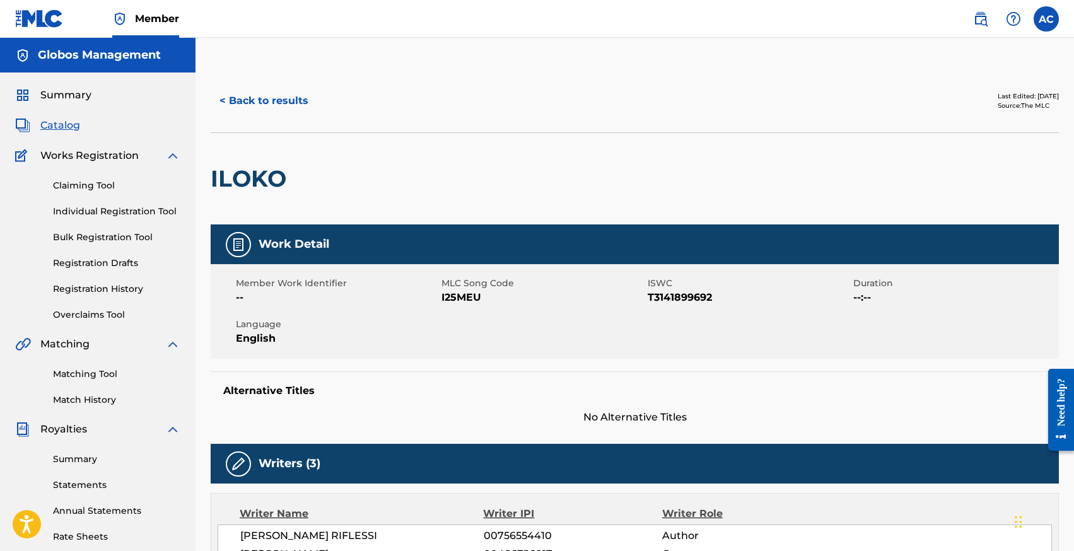
click at [250, 108] on button "< Back to results" at bounding box center [264, 101] width 107 height 32
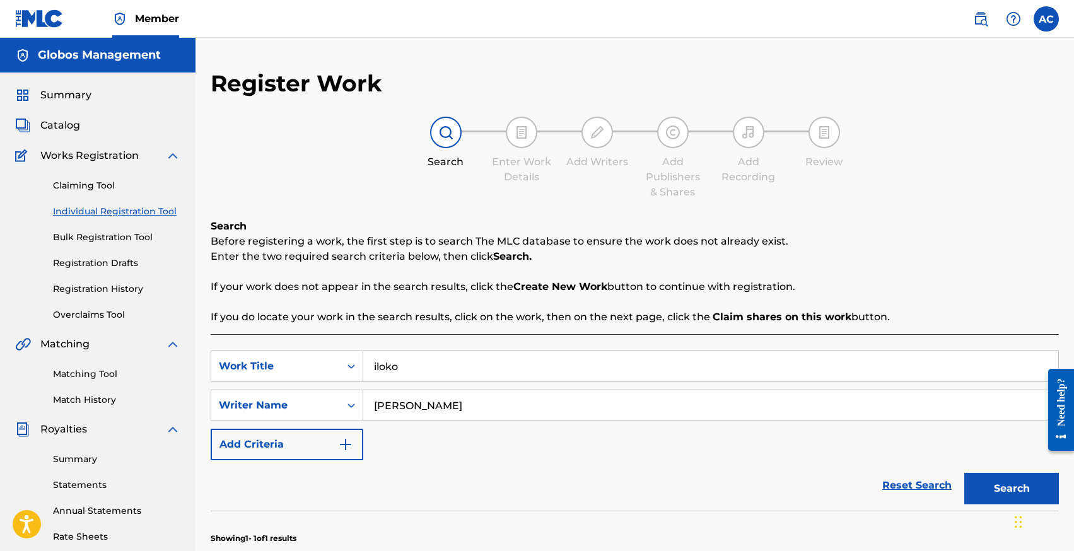
scroll to position [231, 0]
